Goal: Task Accomplishment & Management: Use online tool/utility

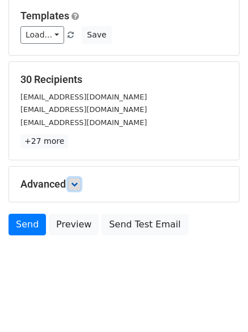
click at [76, 182] on icon at bounding box center [74, 184] width 7 height 7
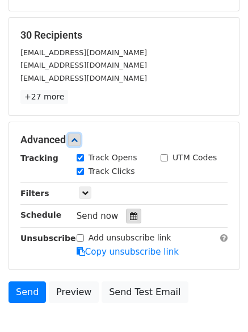
scroll to position [202, 0]
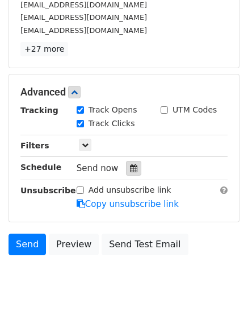
click at [130, 169] on icon at bounding box center [133, 168] width 7 height 8
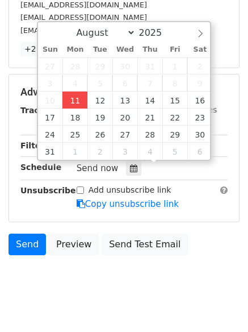
type input "2025-08-11 12:01"
type input "01"
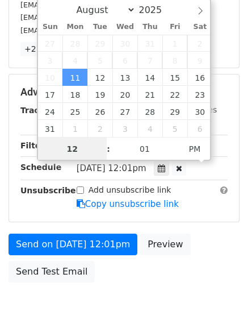
scroll to position [1, 0]
drag, startPoint x: 81, startPoint y: 144, endPoint x: 65, endPoint y: 144, distance: 15.9
click at [66, 144] on input "3" at bounding box center [72, 148] width 69 height 23
type input "4"
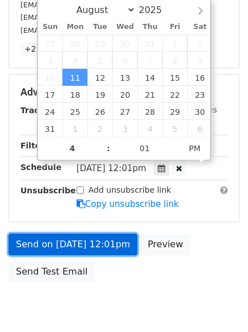
type input "2025-08-11 16:01"
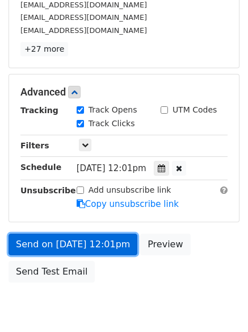
click at [88, 239] on link "Send on Aug 11 at 12:01pm" at bounding box center [73, 244] width 129 height 22
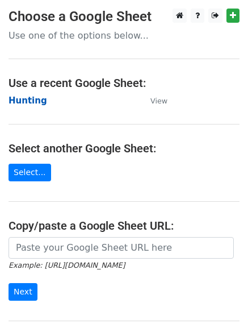
click at [32, 99] on strong "Hunting" at bounding box center [28, 100] width 39 height 10
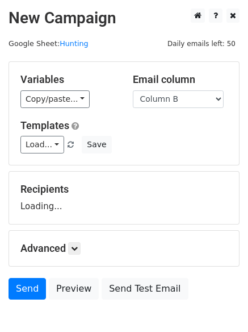
select select "Column B"
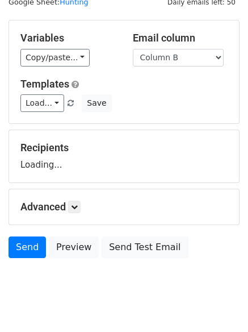
scroll to position [64, 0]
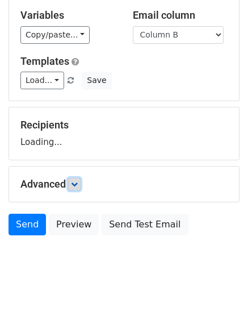
click at [76, 185] on icon at bounding box center [74, 184] width 7 height 7
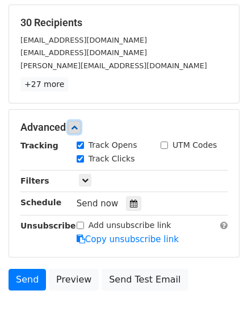
scroll to position [214, 0]
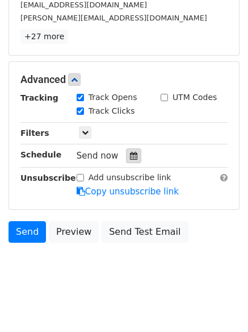
click at [126, 150] on div at bounding box center [133, 155] width 15 height 15
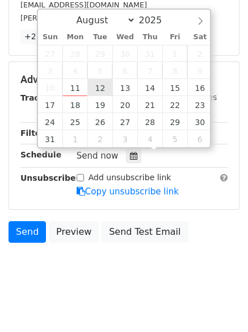
type input "2025-08-12 12:00"
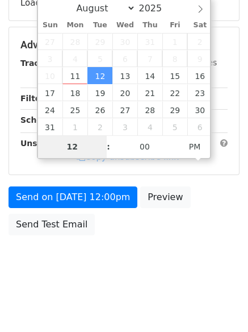
scroll to position [203, 0]
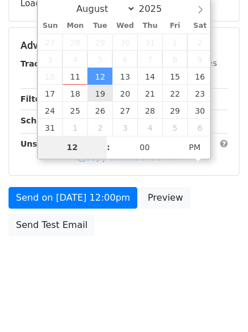
type input "5"
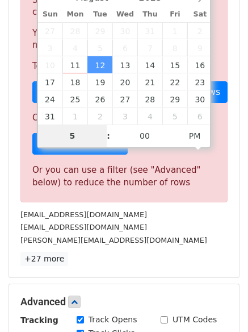
scroll to position [470, 0]
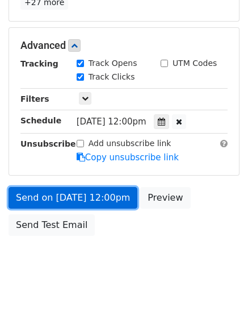
type input "2025-08-12 17:00"
click at [87, 195] on link "Send on Aug 12 at 12:00pm" at bounding box center [73, 198] width 129 height 22
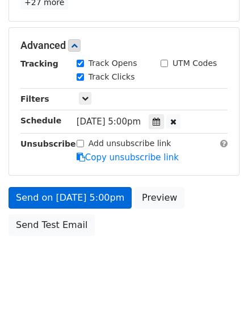
scroll to position [203, 0]
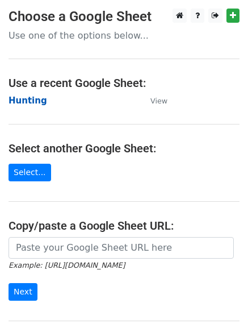
click at [12, 95] on strong "Hunting" at bounding box center [28, 100] width 39 height 10
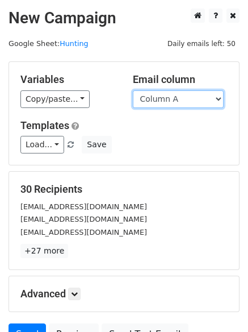
click at [162, 101] on select "Column A Column B Column C" at bounding box center [178, 99] width 91 height 18
select select "Column C"
click at [133, 90] on select "Column A Column B Column C" at bounding box center [178, 99] width 91 height 18
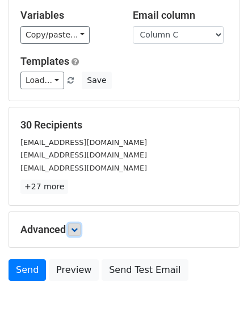
click at [76, 226] on icon at bounding box center [74, 229] width 7 height 7
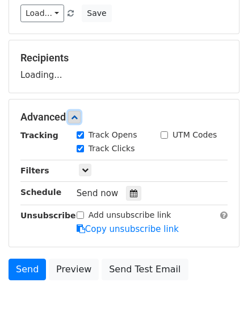
scroll to position [174, 0]
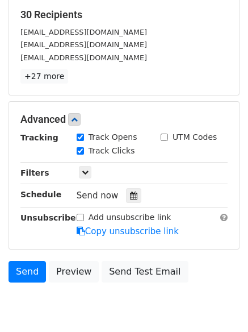
click at [124, 150] on label "Track Clicks" at bounding box center [112, 151] width 47 height 12
click at [84, 150] on input "Track Clicks" at bounding box center [80, 150] width 7 height 7
drag, startPoint x: 96, startPoint y: 151, endPoint x: 122, endPoint y: 177, distance: 36.5
click at [96, 150] on label "Track Clicks" at bounding box center [112, 151] width 47 height 12
click at [84, 150] on input "Track Clicks" at bounding box center [80, 150] width 7 height 7
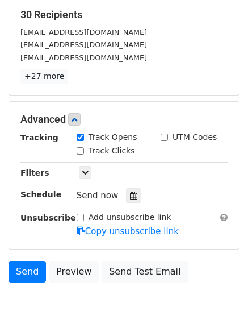
checkbox input "true"
drag, startPoint x: 128, startPoint y: 190, endPoint x: 114, endPoint y: 186, distance: 14.7
click at [128, 191] on div at bounding box center [133, 195] width 15 height 15
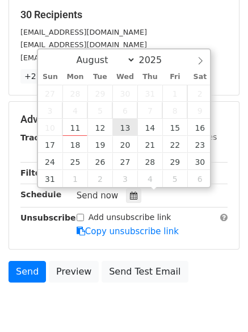
type input "2025-08-13 12:00"
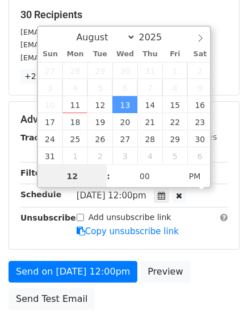
scroll to position [1, 0]
type input "6"
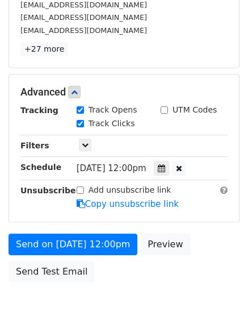
scroll to position [470, 0]
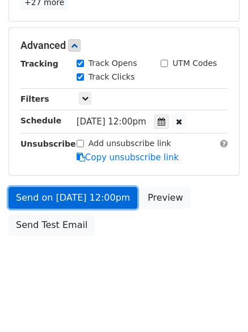
type input "2025-08-13 18:00"
click at [76, 196] on link "Send on Aug 13 at 12:00pm" at bounding box center [73, 198] width 129 height 22
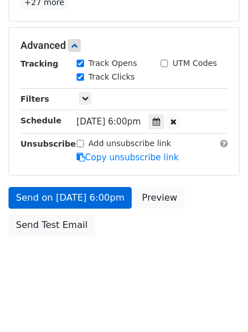
scroll to position [203, 0]
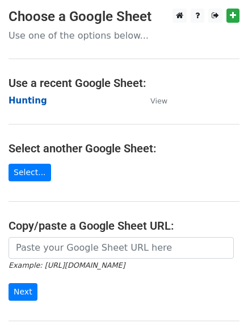
click at [27, 104] on strong "Hunting" at bounding box center [28, 100] width 39 height 10
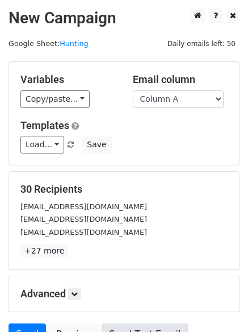
scroll to position [110, 0]
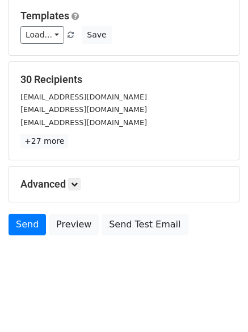
click at [74, 177] on div "Advanced Tracking Track Opens UTM Codes Track Clicks Filters Only include sprea…" at bounding box center [124, 183] width 230 height 35
click at [78, 179] on link at bounding box center [74, 184] width 12 height 12
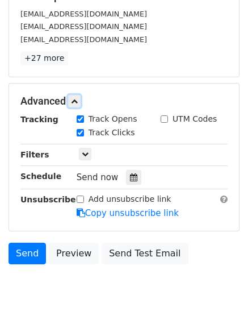
scroll to position [206, 0]
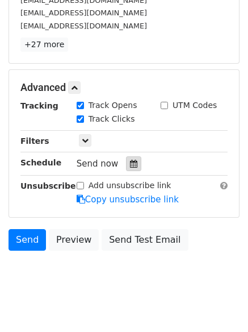
click at [130, 165] on icon at bounding box center [133, 164] width 7 height 8
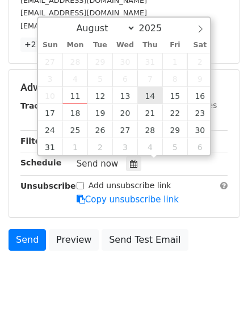
type input "2025-08-14 12:00"
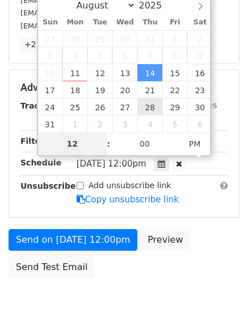
type input "7"
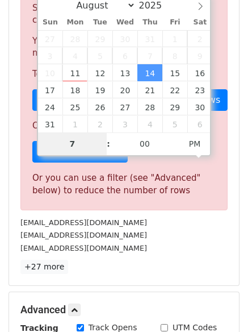
scroll to position [470, 0]
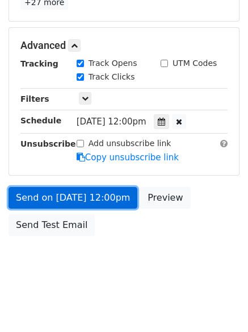
type input "2025-08-14 19:00"
click at [79, 193] on link "Send on Aug 14 at 12:00pm" at bounding box center [73, 198] width 129 height 22
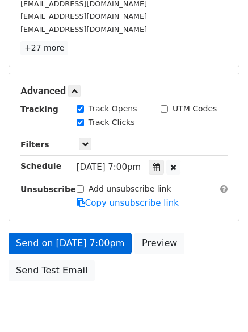
scroll to position [248, 0]
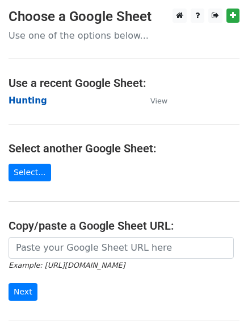
click at [18, 101] on strong "Hunting" at bounding box center [28, 100] width 39 height 10
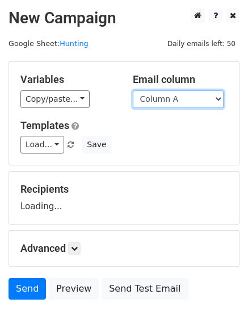
drag, startPoint x: 0, startPoint y: 0, endPoint x: 174, endPoint y: 104, distance: 202.8
click at [174, 104] on select "Column A Column B Column C" at bounding box center [178, 99] width 91 height 18
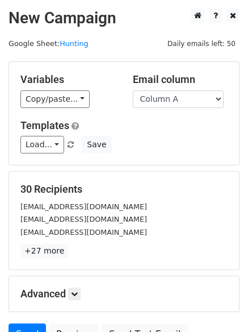
click at [171, 128] on h5 "Templates" at bounding box center [123, 125] width 207 height 12
click at [161, 87] on div "Email column Column A Column B Column C" at bounding box center [180, 90] width 112 height 35
click at [160, 102] on select "Column A Column B Column C" at bounding box center [178, 99] width 91 height 18
select select "Column B"
click at [133, 90] on select "Column A Column B Column C" at bounding box center [178, 99] width 91 height 18
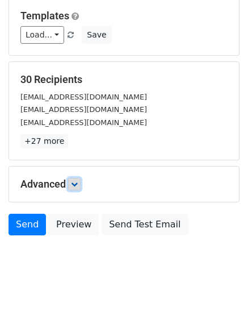
click at [78, 181] on icon at bounding box center [74, 184] width 7 height 7
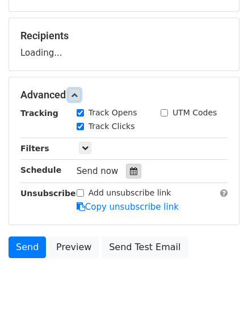
scroll to position [158, 0]
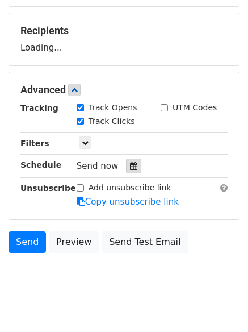
click at [126, 162] on div at bounding box center [133, 165] width 15 height 15
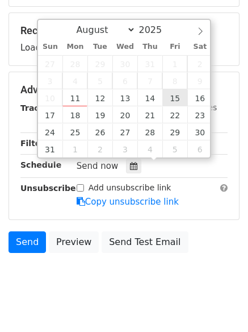
type input "2025-08-15 12:00"
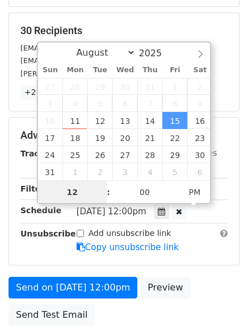
scroll to position [1, 0]
type input "8"
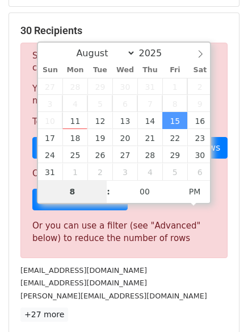
scroll to position [470, 0]
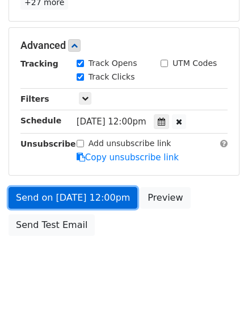
type input "2025-08-15 20:00"
click at [72, 195] on link "Send on Aug 15 at 12:00pm" at bounding box center [73, 198] width 129 height 22
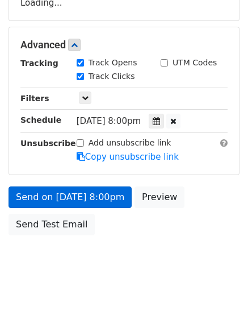
scroll to position [203, 0]
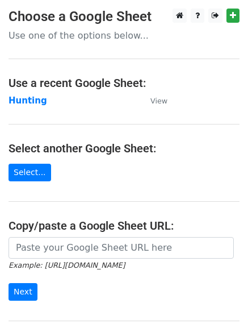
click at [27, 93] on main "Choose a Google Sheet Use one of the options below... Use a recent Google Sheet…" at bounding box center [124, 185] width 248 height 353
click at [28, 98] on strong "Hunting" at bounding box center [28, 100] width 39 height 10
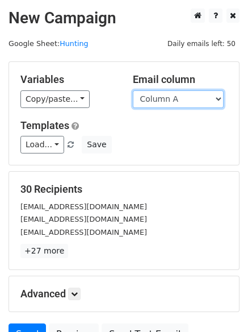
click at [175, 102] on select "Column A Column B Column C" at bounding box center [178, 99] width 91 height 18
select select "Column C"
click at [133, 90] on select "Column A Column B Column C" at bounding box center [178, 99] width 91 height 18
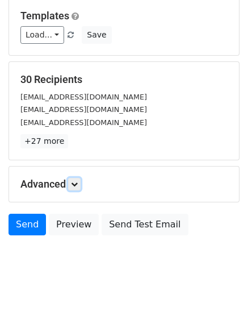
click at [78, 178] on link at bounding box center [74, 184] width 12 height 12
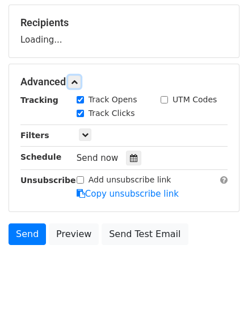
scroll to position [168, 0]
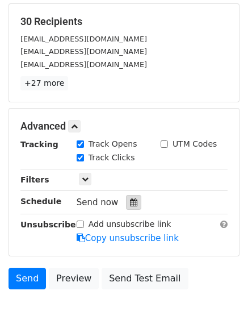
click at [130, 206] on icon at bounding box center [133, 202] width 7 height 8
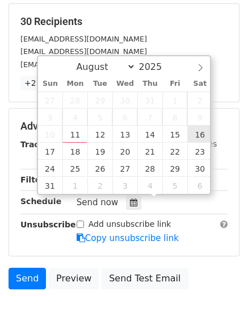
type input "[DATE] 12:00"
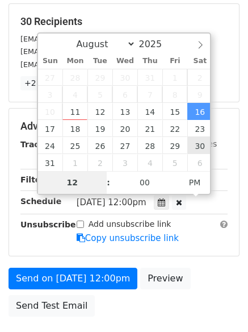
type input "9"
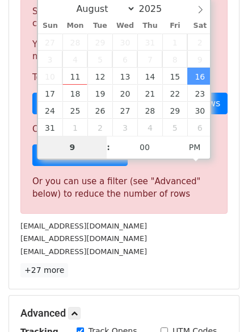
scroll to position [470, 0]
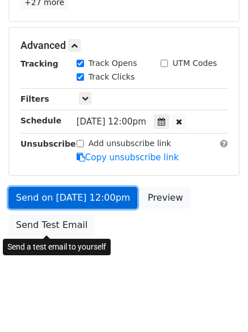
type input "[DATE] 21:00"
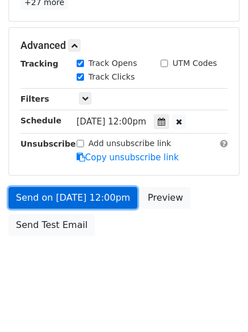
click at [72, 188] on link "Send on [DATE] 12:00pm" at bounding box center [73, 198] width 129 height 22
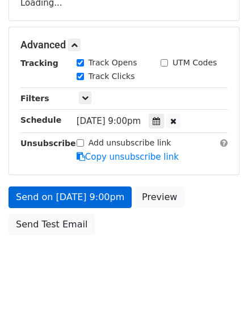
scroll to position [203, 0]
